Goal: Task Accomplishment & Management: Complete application form

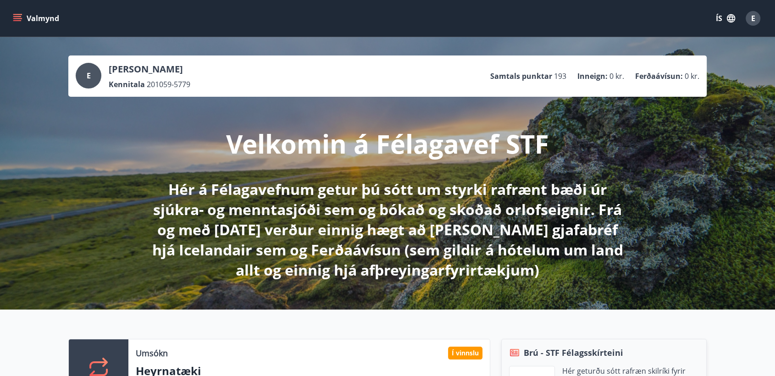
click at [15, 18] on icon "menu" at bounding box center [18, 18] width 10 height 1
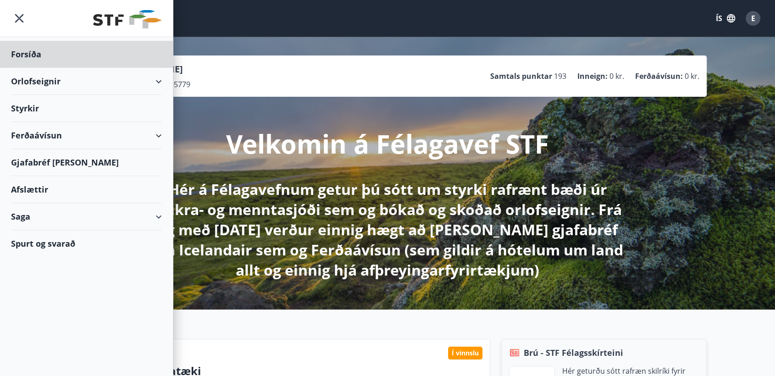
click at [27, 68] on div "Styrkir" at bounding box center [86, 54] width 151 height 27
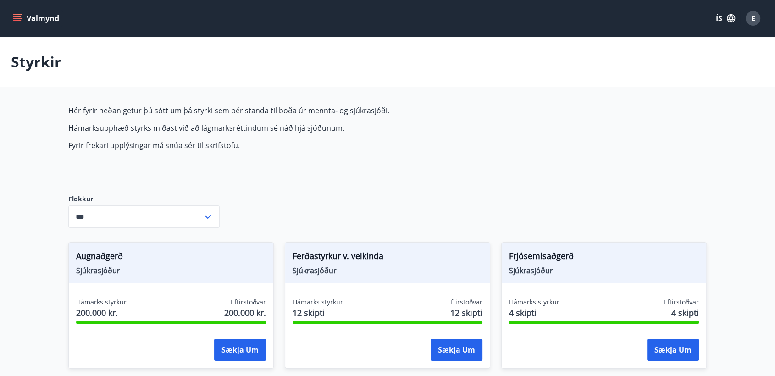
type input "***"
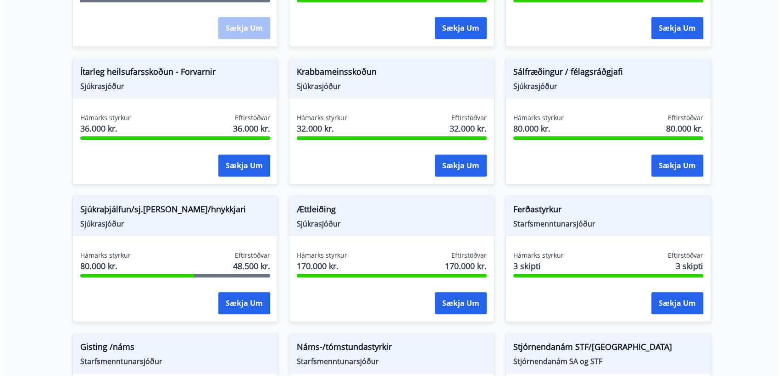
scroll to position [662, 0]
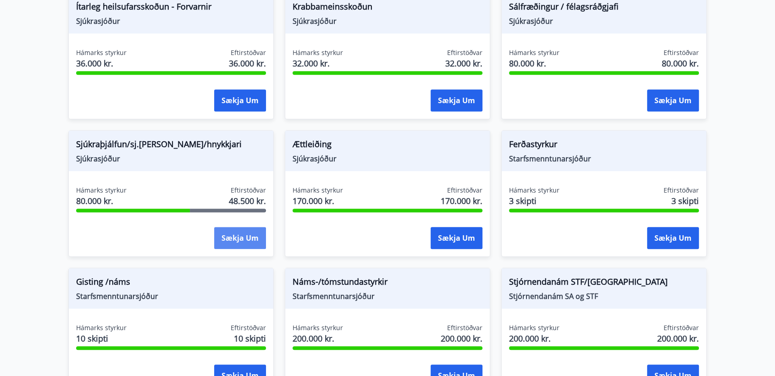
click at [228, 238] on button "Sækja um" at bounding box center [240, 238] width 52 height 22
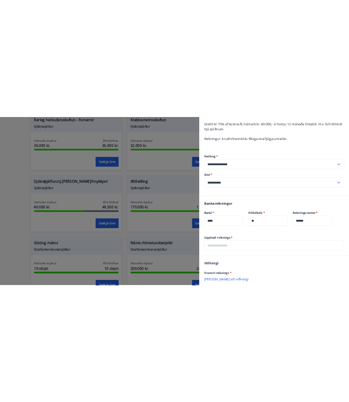
scroll to position [224, 0]
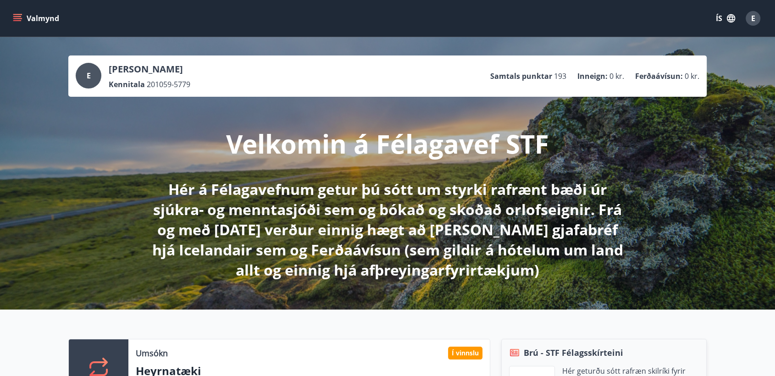
click at [18, 17] on icon "menu" at bounding box center [17, 18] width 9 height 9
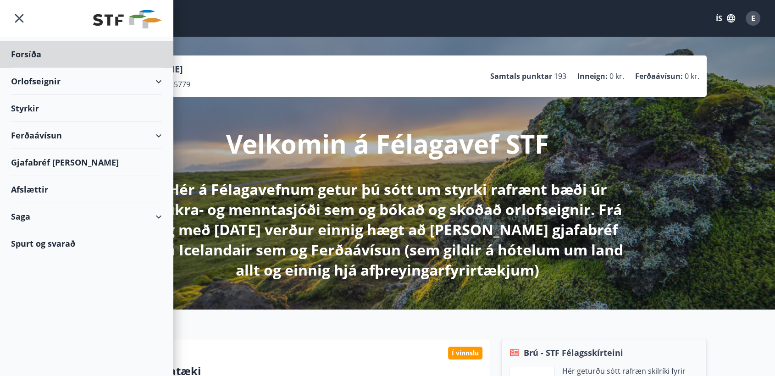
click at [22, 68] on div "Styrkir" at bounding box center [86, 54] width 151 height 27
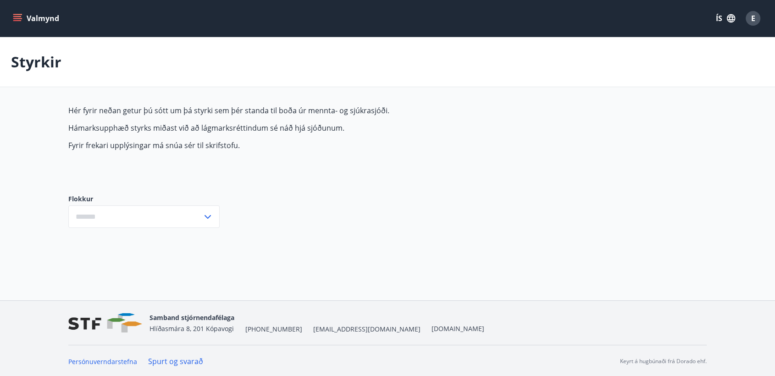
type input "***"
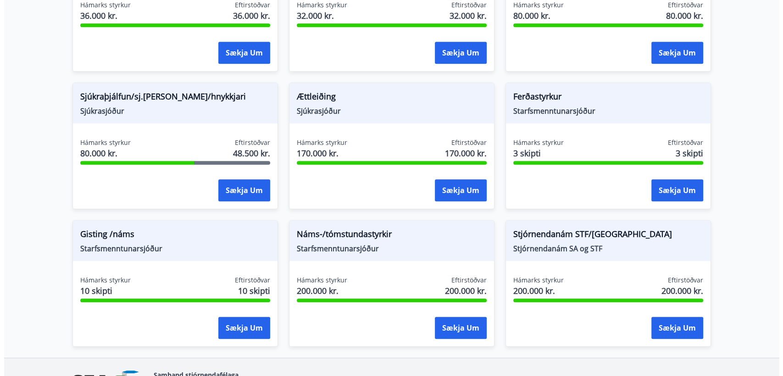
scroll to position [713, 0]
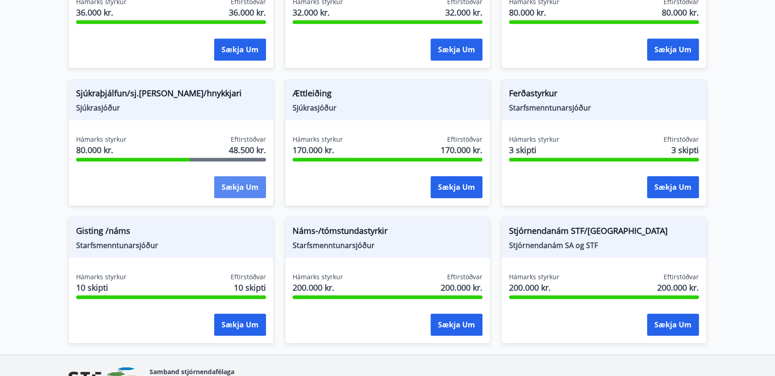
click at [252, 181] on button "Sækja um" at bounding box center [240, 187] width 52 height 22
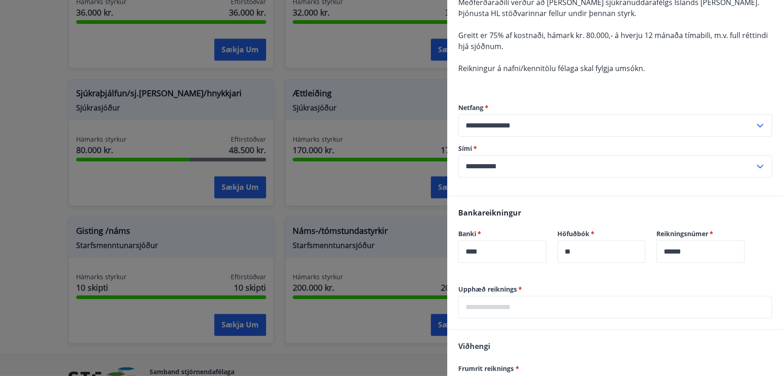
scroll to position [224, 0]
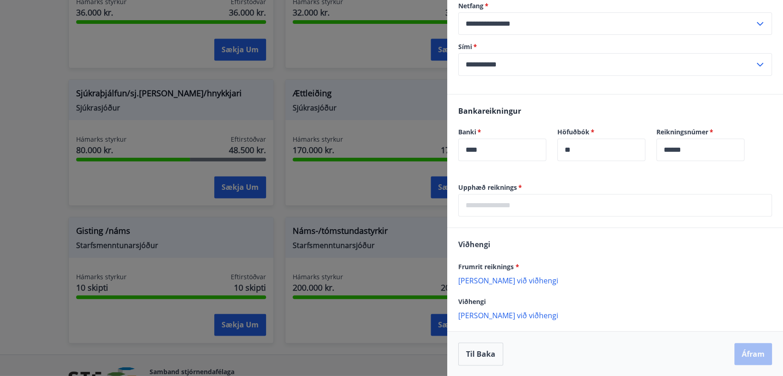
click at [482, 203] on input "text" at bounding box center [615, 205] width 314 height 22
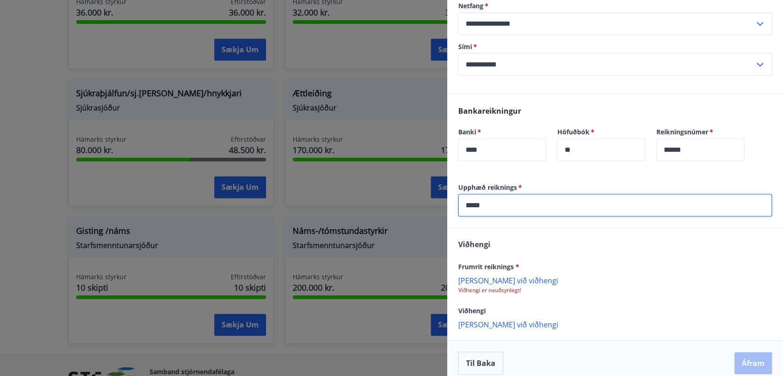
type input "*****"
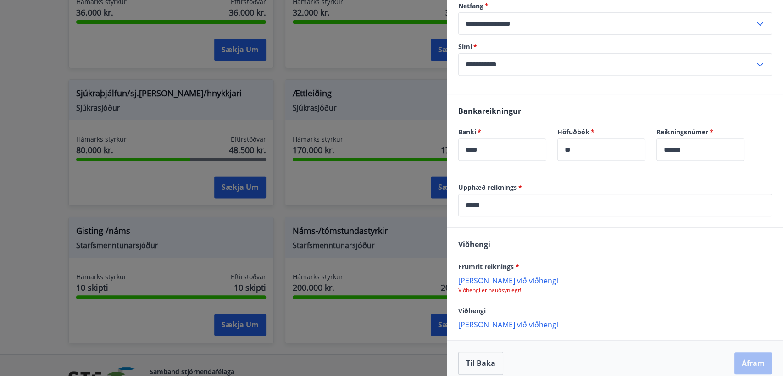
drag, startPoint x: 492, startPoint y: 278, endPoint x: 590, endPoint y: 305, distance: 101.9
click at [590, 305] on div "Viðhengi" at bounding box center [615, 310] width 314 height 11
drag, startPoint x: 493, startPoint y: 280, endPoint x: 558, endPoint y: 295, distance: 67.0
click at [567, 298] on div "[PERSON_NAME] reiknings * [PERSON_NAME] við viðhengi Viðhengi er nauðsynlegt! V…" at bounding box center [615, 284] width 336 height 112
click at [471, 279] on p "[PERSON_NAME] við viðhengi" at bounding box center [615, 280] width 314 height 9
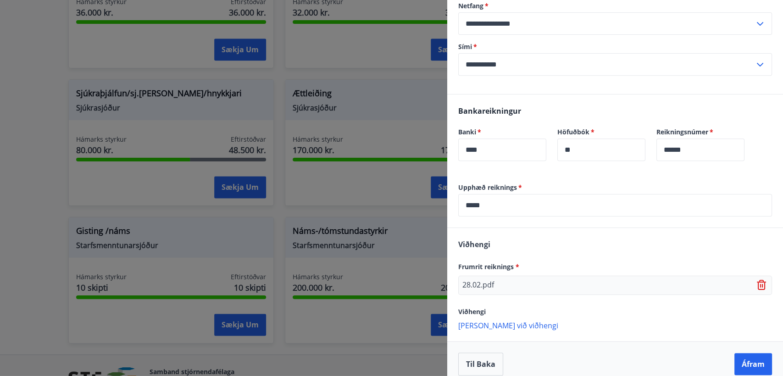
click at [495, 324] on p "[PERSON_NAME] við viðhengi" at bounding box center [615, 325] width 314 height 9
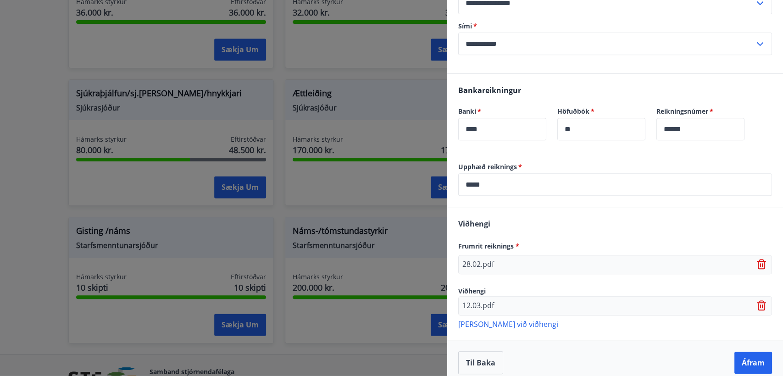
scroll to position [253, 0]
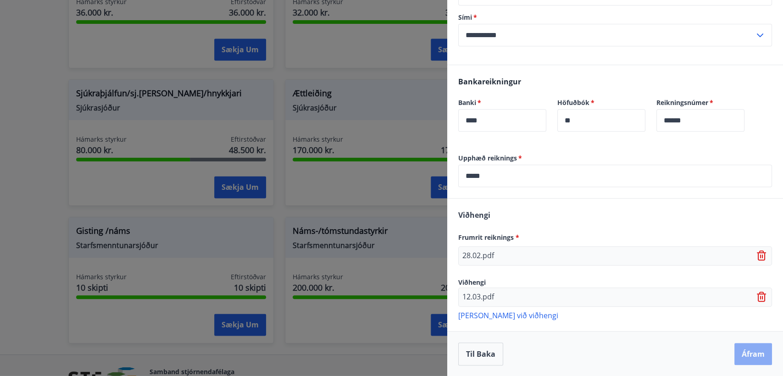
click at [741, 352] on button "Áfram" at bounding box center [753, 354] width 38 height 22
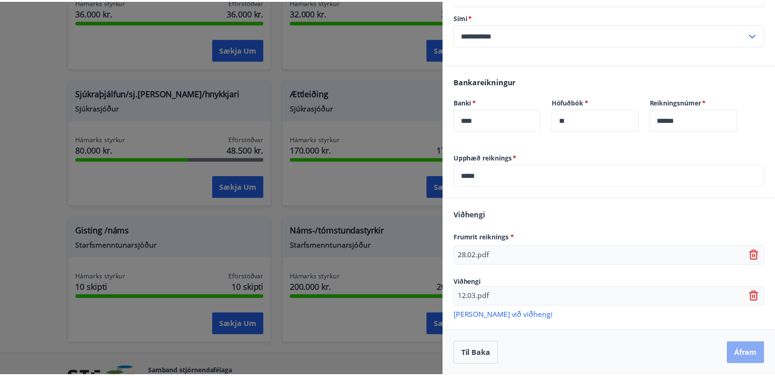
scroll to position [0, 0]
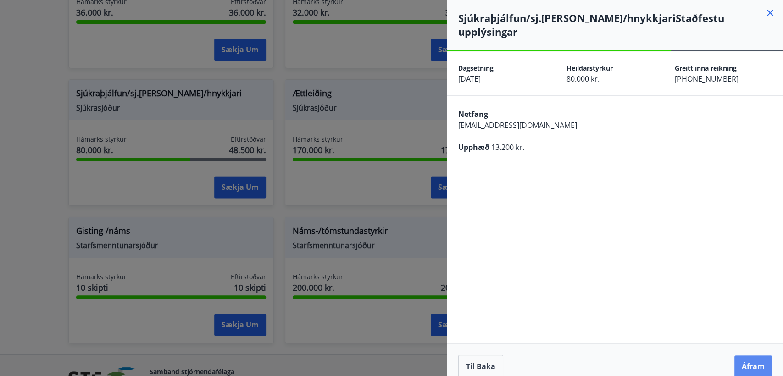
click at [754, 355] on button "Áfram" at bounding box center [753, 366] width 38 height 22
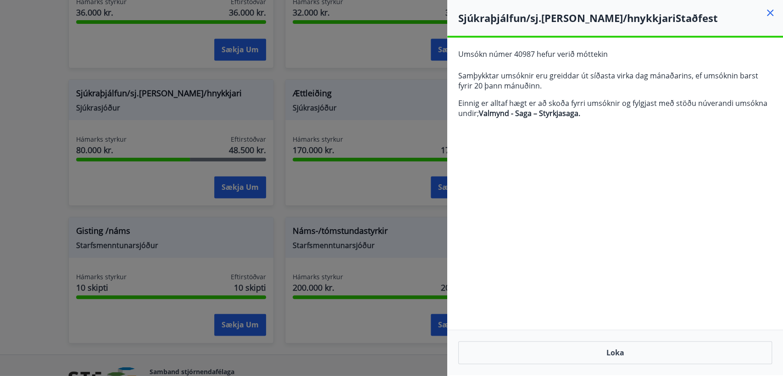
click at [773, 12] on icon at bounding box center [770, 12] width 11 height 11
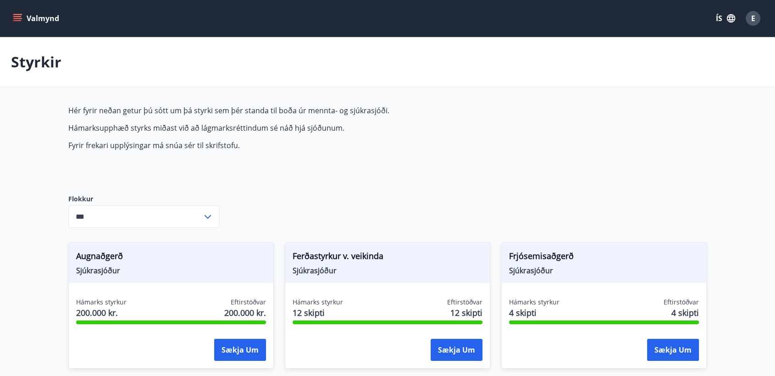
click at [754, 19] on span "E" at bounding box center [753, 18] width 4 height 10
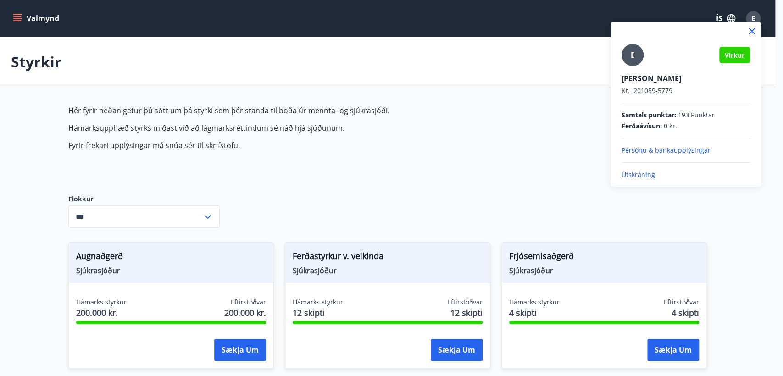
click at [646, 174] on p "Útskráning" at bounding box center [685, 174] width 128 height 9
